Goal: Obtain resource: Download file/media

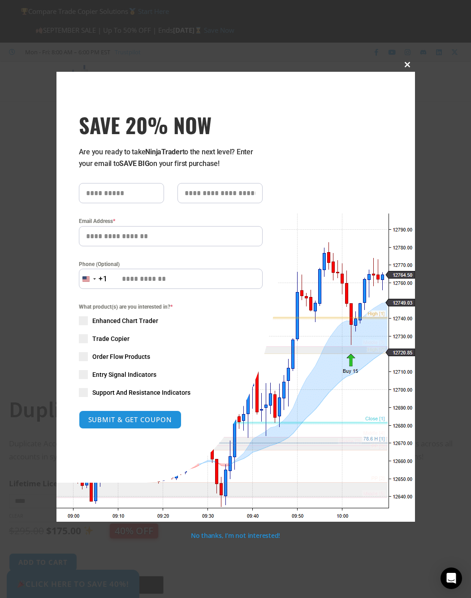
click at [410, 64] on span "SAVE 20% NOW popup" at bounding box center [408, 64] width 14 height 5
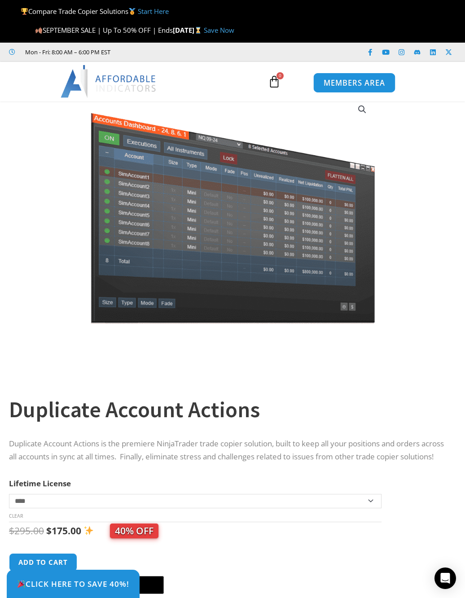
click at [353, 85] on span "MEMBERS AREA" at bounding box center [353, 83] width 61 height 8
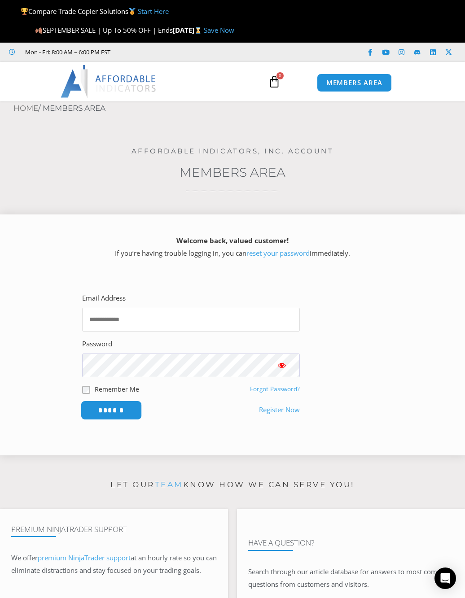
type input "**********"
click at [125, 418] on input "******" at bounding box center [111, 410] width 61 height 19
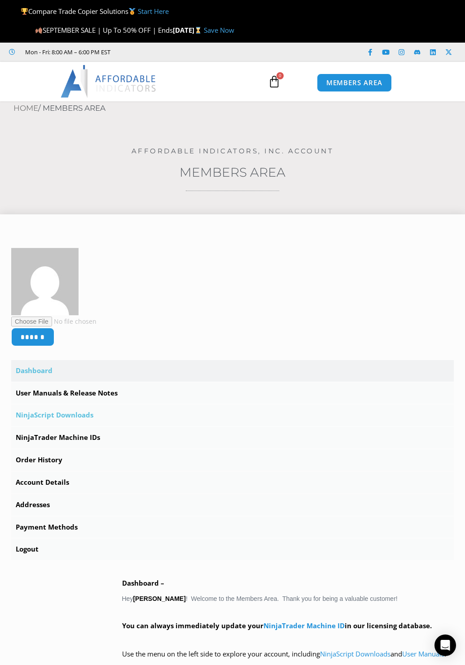
click at [48, 412] on link "NinjaScript Downloads" at bounding box center [232, 416] width 442 height 22
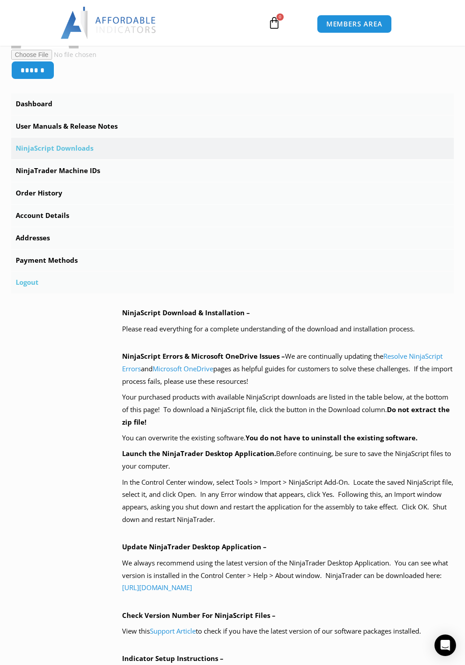
scroll to position [269, 0]
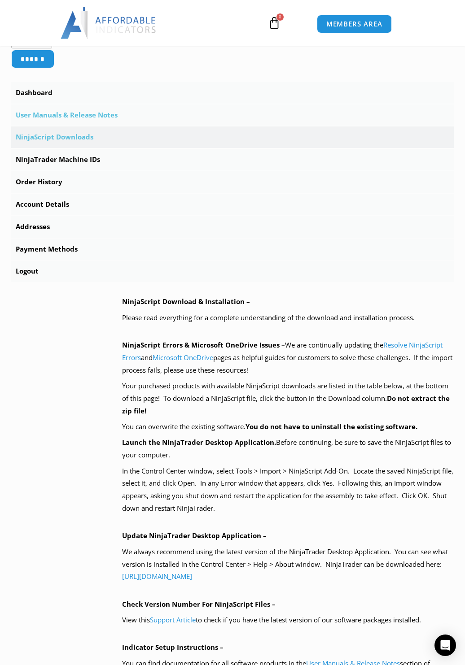
click at [105, 111] on link "User Manuals & Release Notes" at bounding box center [232, 116] width 442 height 22
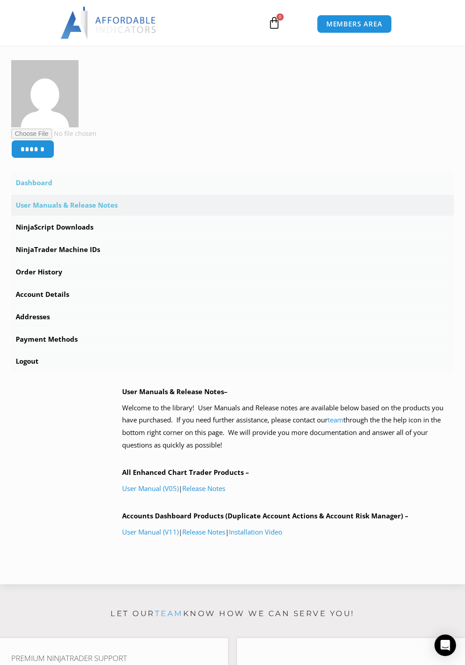
scroll to position [179, 0]
click at [212, 489] on link "Release Notes" at bounding box center [203, 488] width 43 height 9
click at [197, 532] on link "Release Notes" at bounding box center [203, 531] width 43 height 9
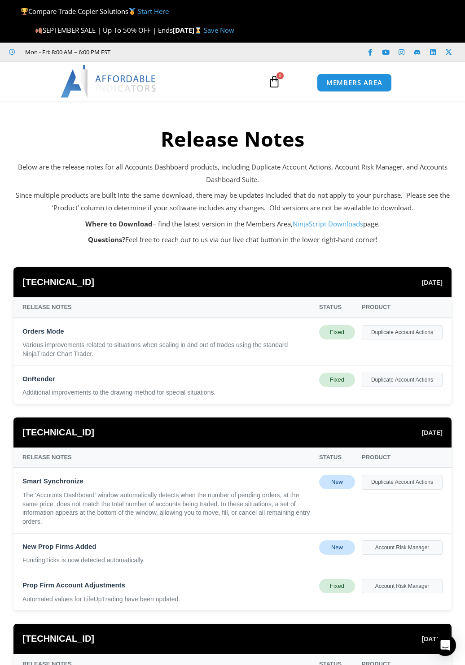
click at [312, 223] on link "NinjaScript Downloads" at bounding box center [327, 223] width 70 height 9
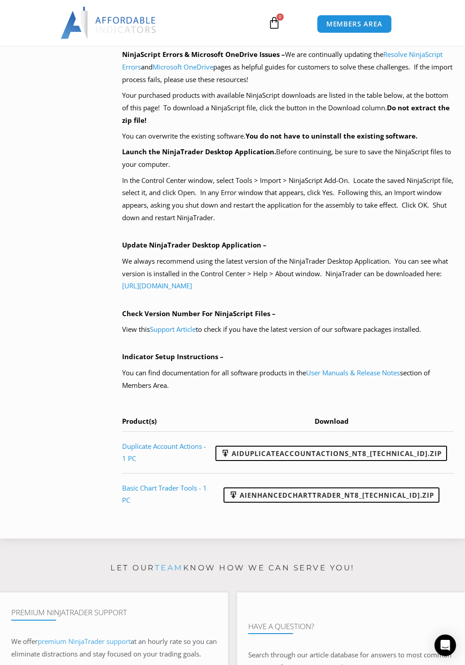
scroll to position [583, 0]
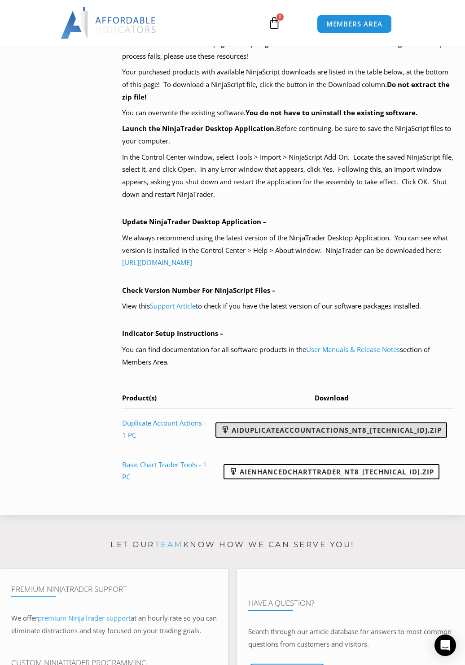
click at [271, 431] on link "AIDuplicateAccountActions_NT8_[TECHNICAL_ID].zip" at bounding box center [330, 430] width 231 height 15
